Goal: Task Accomplishment & Management: Use online tool/utility

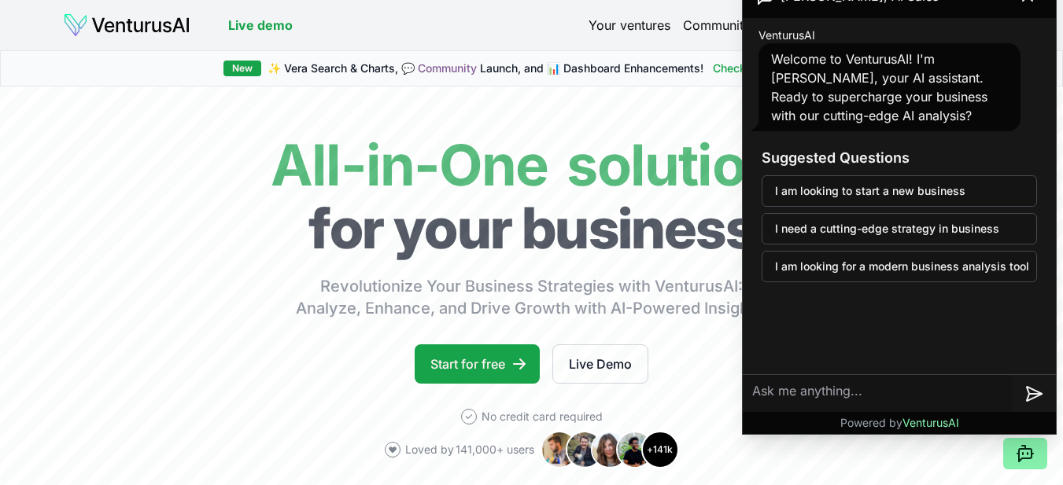
drag, startPoint x: 789, startPoint y: 319, endPoint x: 808, endPoint y: 323, distance: 19.3
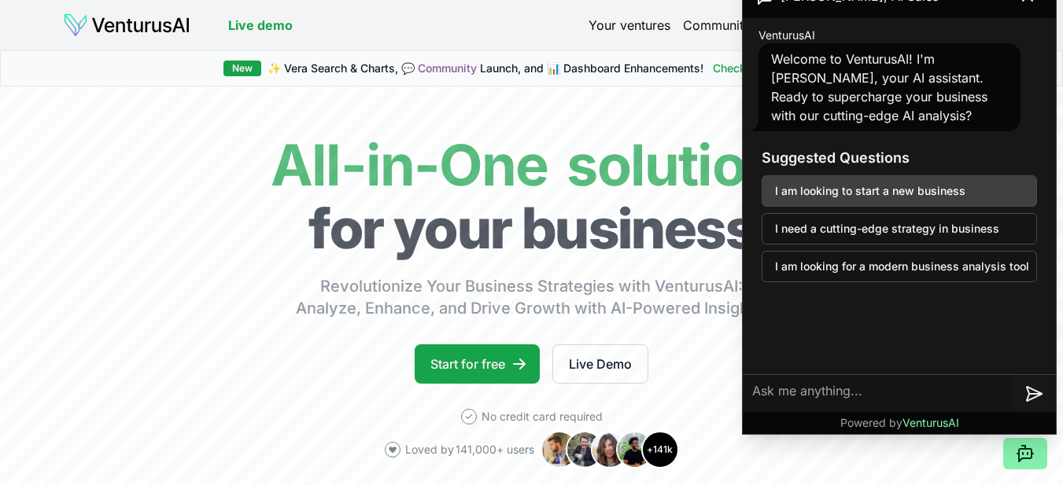
click at [801, 198] on button "I am looking to start a new business" at bounding box center [898, 190] width 275 height 31
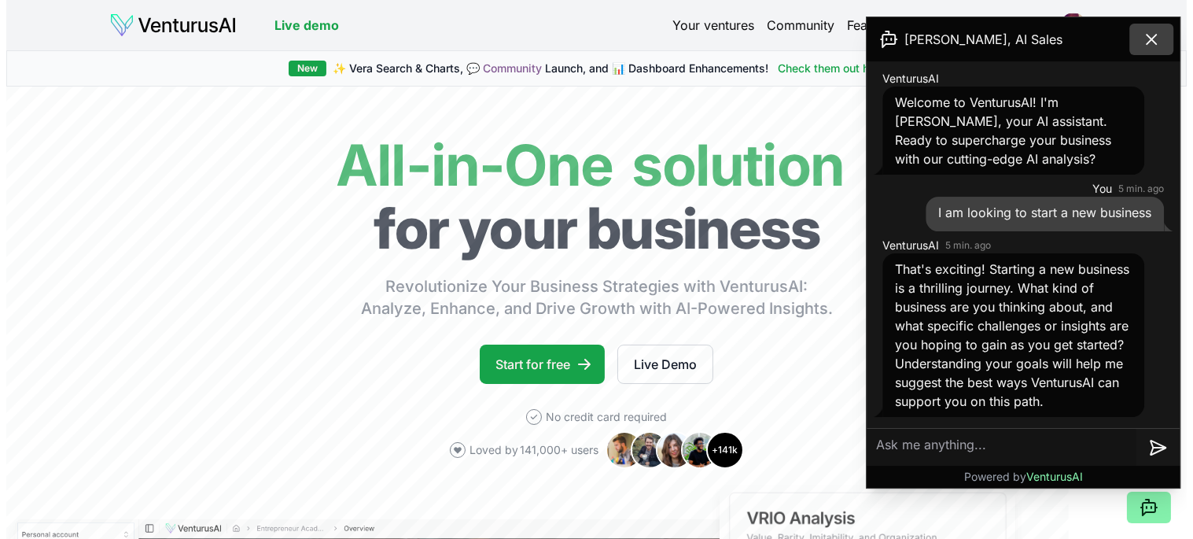
scroll to position [17, 0]
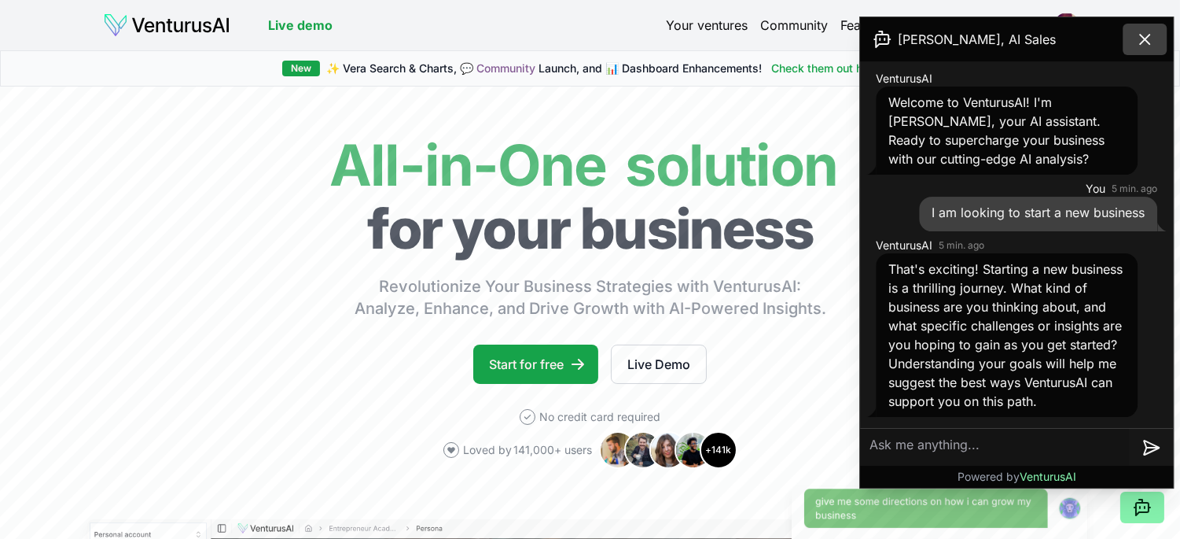
click at [1062, 46] on icon at bounding box center [1145, 39] width 19 height 19
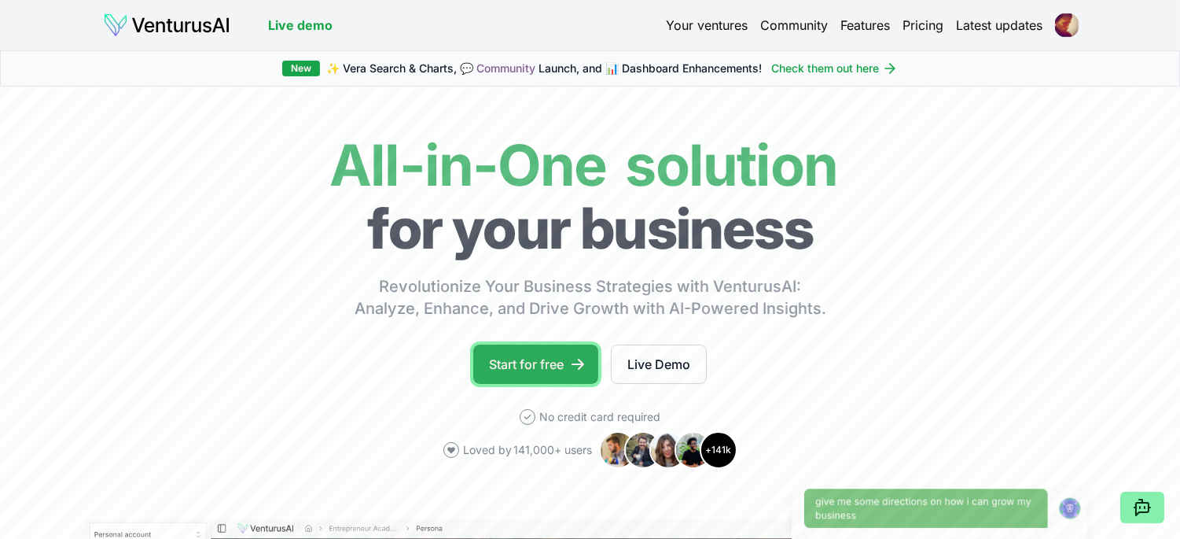
click at [547, 368] on link "Start for free" at bounding box center [535, 363] width 125 height 39
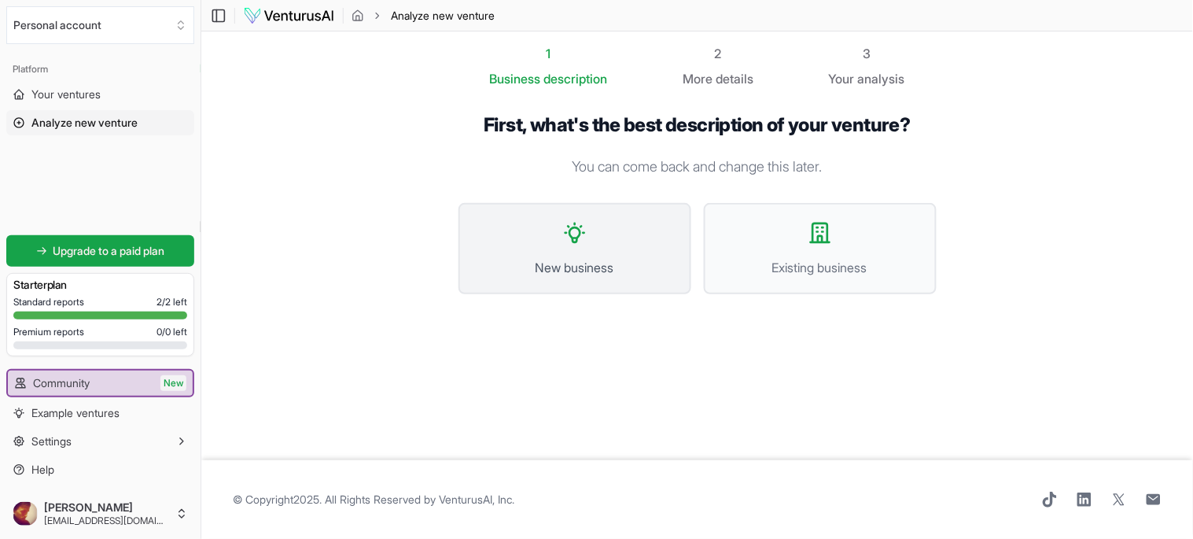
click at [604, 225] on button "New business" at bounding box center [575, 248] width 233 height 91
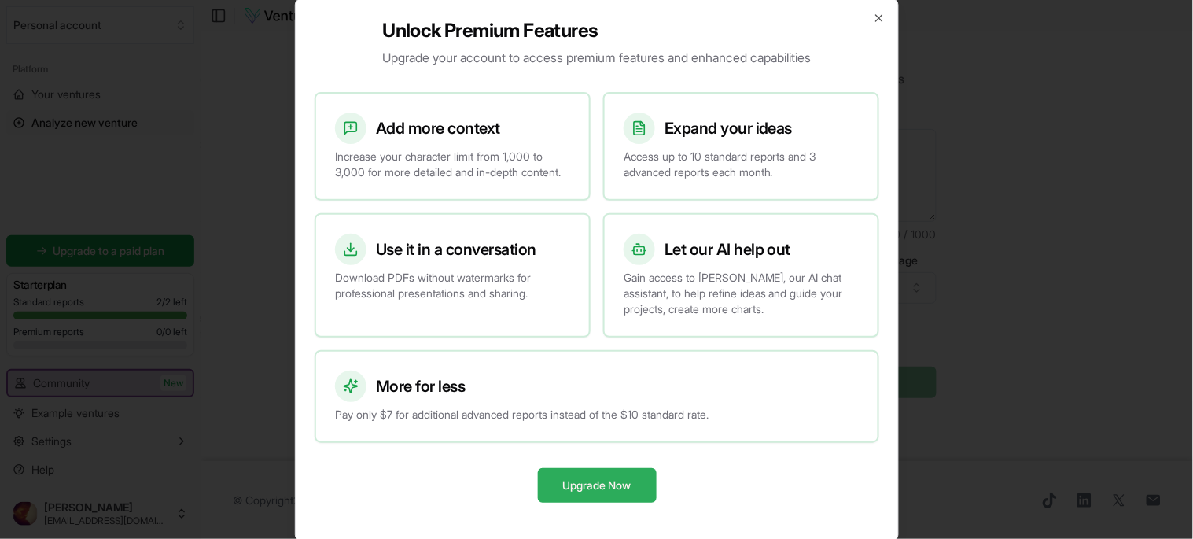
click at [580, 482] on button "Upgrade Now" at bounding box center [596, 485] width 119 height 35
click at [467, 121] on h3 "Add more context" at bounding box center [438, 128] width 124 height 22
click at [875, 12] on icon "button" at bounding box center [879, 18] width 13 height 13
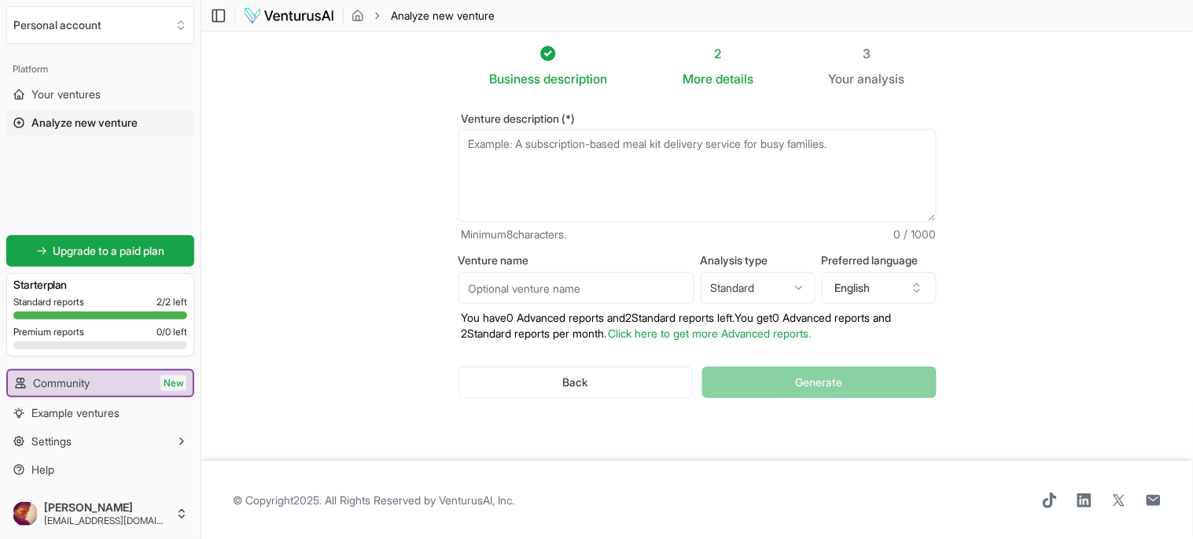
paste textarea "Daş kərpic istehsalı (yəni “bims”, “blok”, “kerpiç”, “daş” və ya “arbolit” iste…"
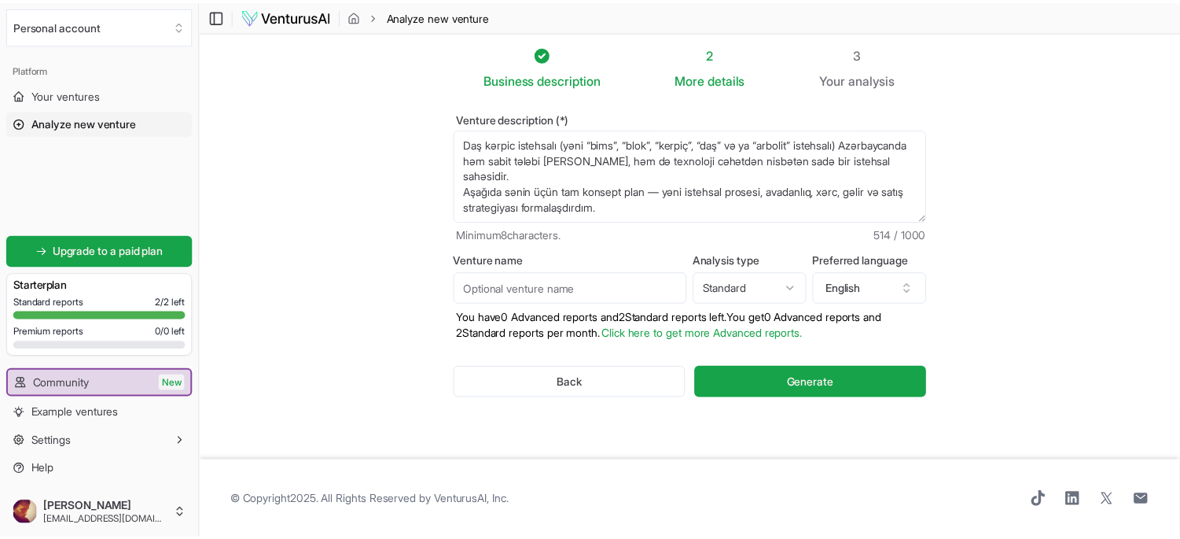
scroll to position [165, 0]
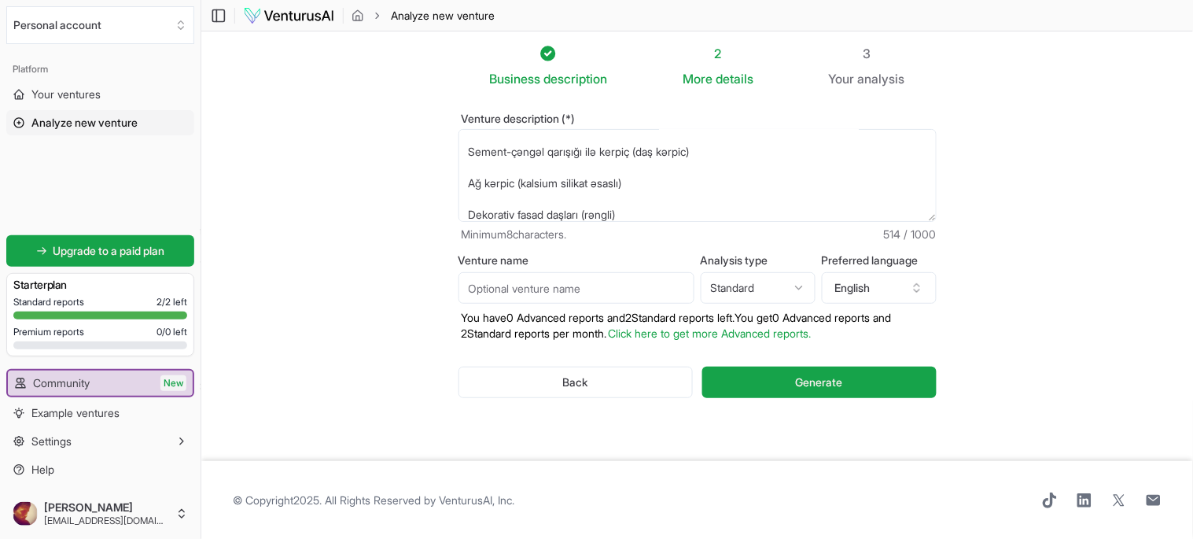
type textarea "Daş kərpic istehsalı (yəni “bims”, “blok”, “kerpiç”, “daş” və ya “arbolit” iste…"
click at [565, 283] on input "Venture name" at bounding box center [577, 287] width 236 height 31
type input "high"
click at [735, 277] on html "We value your privacy We use cookies to enhance your browsing experience, serve…" at bounding box center [596, 269] width 1193 height 539
click at [907, 289] on html "We value your privacy We use cookies to enhance your browsing experience, serve…" at bounding box center [596, 269] width 1193 height 539
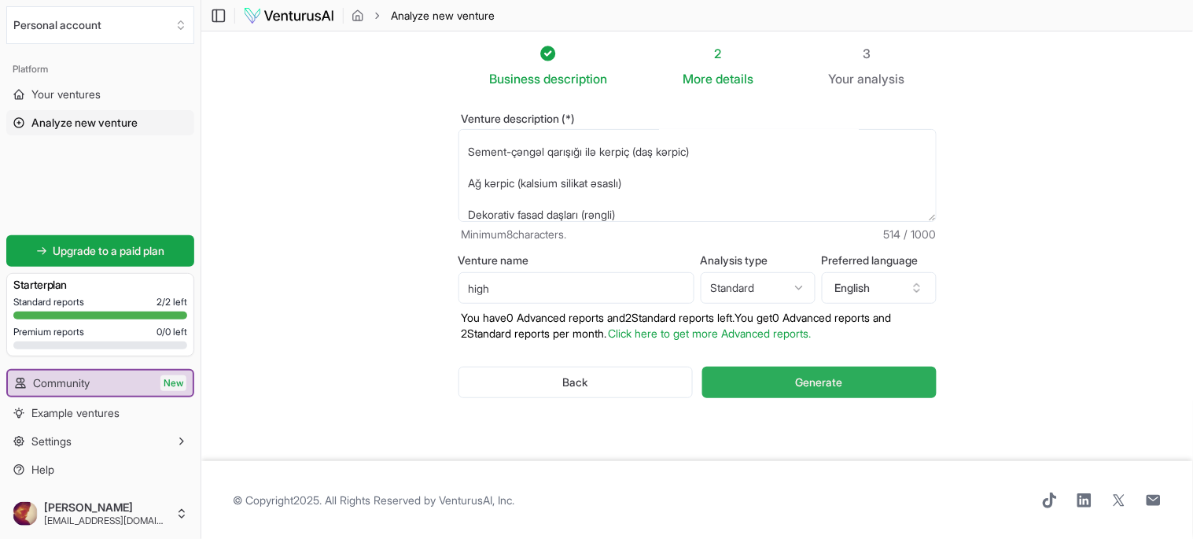
click at [846, 374] on button "Generate" at bounding box center [819, 381] width 234 height 31
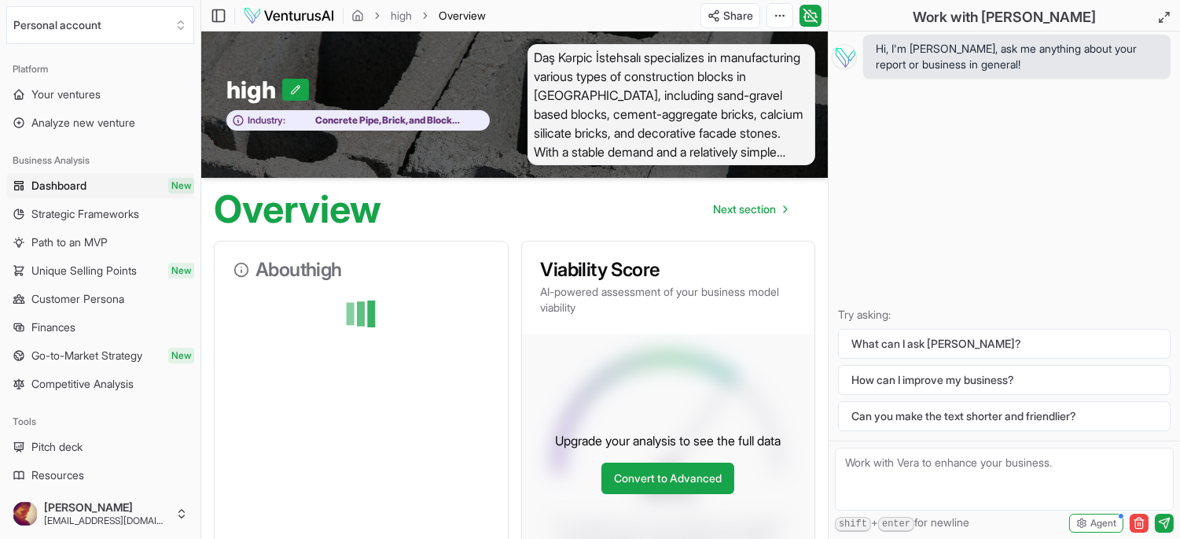
drag, startPoint x: 849, startPoint y: 365, endPoint x: 389, endPoint y: 230, distance: 479.3
